Goal: Information Seeking & Learning: Understand process/instructions

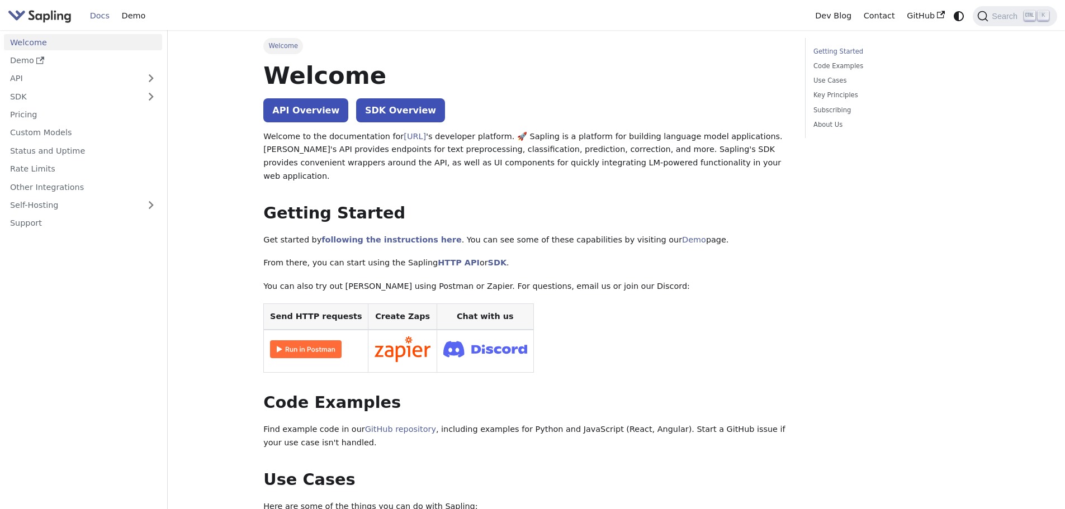
click at [394, 234] on p "Get started by following the instructions here . You can see some of these capa…" at bounding box center [526, 240] width 526 height 13
click at [392, 234] on p "Get started by following the instructions here . You can see some of these capa…" at bounding box center [526, 240] width 526 height 13
click at [392, 235] on link "following the instructions here" at bounding box center [391, 239] width 140 height 9
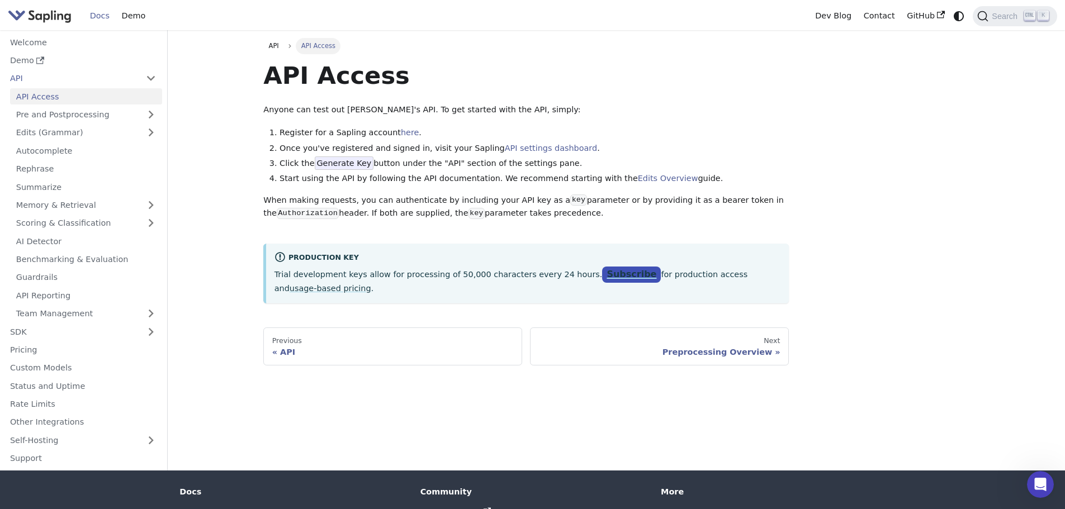
click at [602, 273] on link "Subscribe" at bounding box center [631, 275] width 59 height 16
